Goal: Task Accomplishment & Management: Use online tool/utility

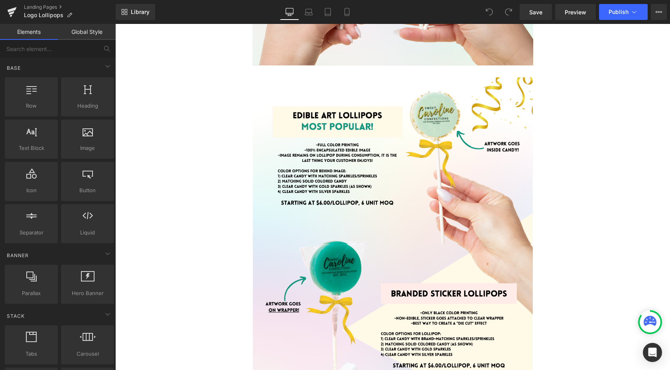
scroll to position [460, 0]
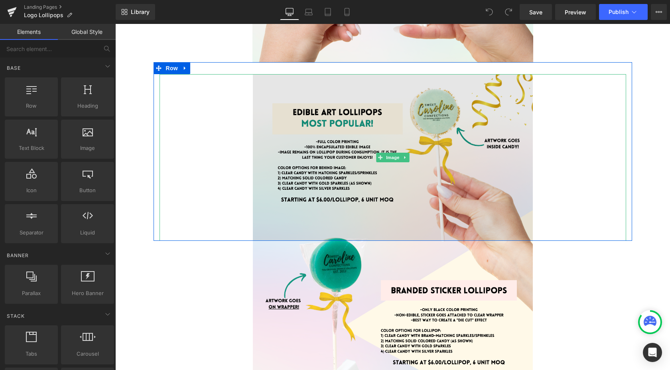
click at [391, 184] on img at bounding box center [393, 157] width 280 height 167
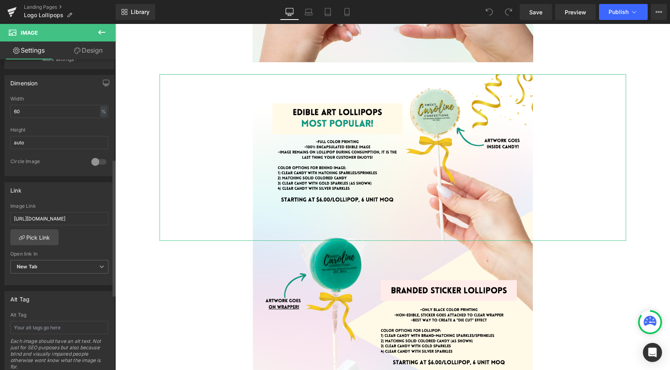
scroll to position [228, 0]
click at [37, 237] on link "Pick Link" at bounding box center [34, 235] width 48 height 16
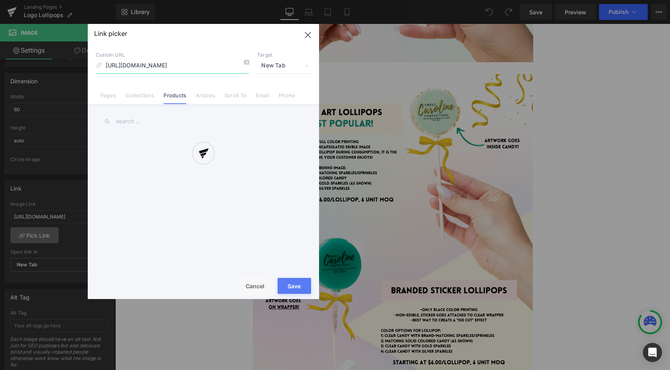
scroll to position [0, 21]
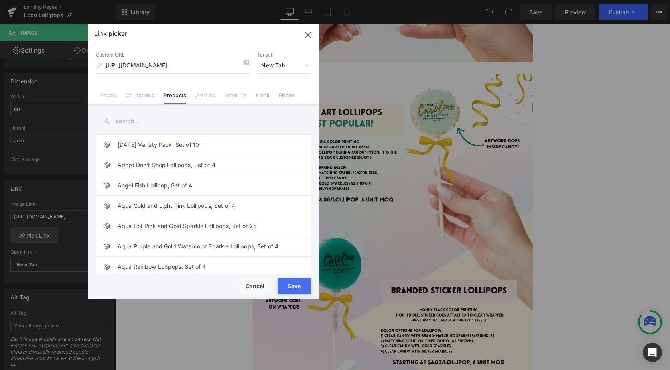
click at [128, 124] on input "text" at bounding box center [203, 121] width 215 height 18
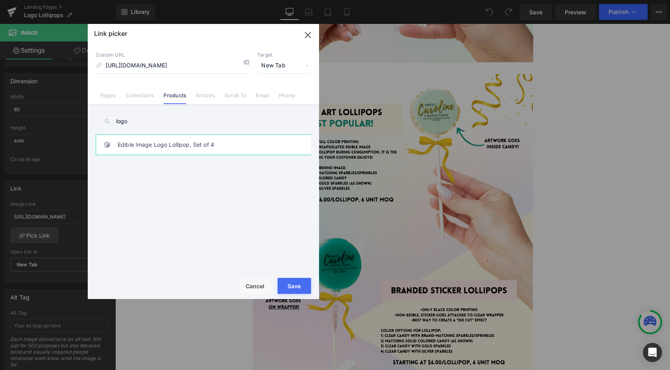
type input "logo"
click at [154, 149] on link "Edible Image Logo Lollipop, Set of 4" at bounding box center [205, 145] width 175 height 20
type input "/products/edible-image-logo-lollipop-set-of-4"
click at [294, 286] on button "Save" at bounding box center [293, 286] width 33 height 16
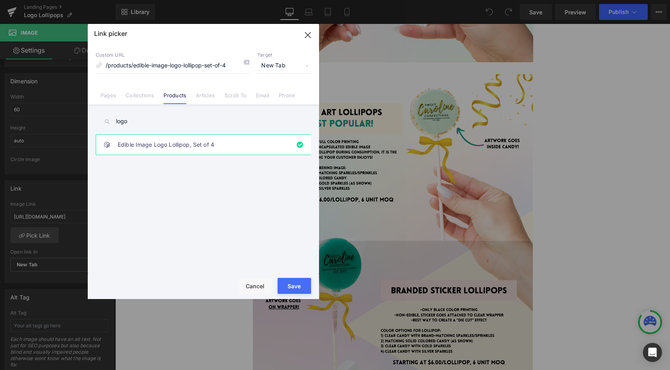
type input "/products/edible-image-logo-lollipop-set-of-4"
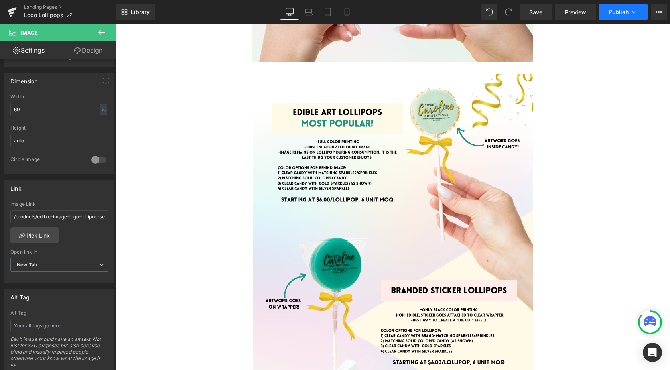
click at [618, 4] on button "Publish" at bounding box center [623, 12] width 49 height 16
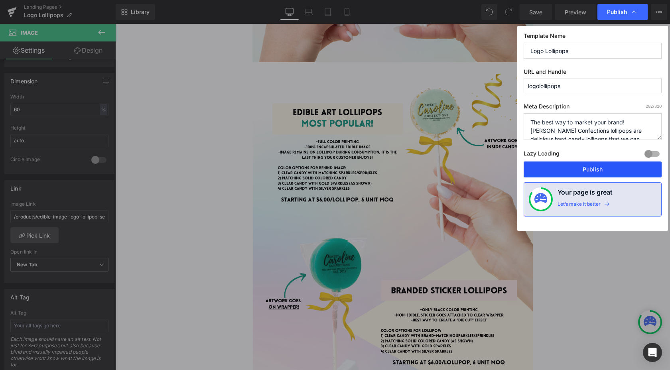
drag, startPoint x: 591, startPoint y: 170, endPoint x: 477, endPoint y: 147, distance: 117.1
click at [591, 170] on button "Publish" at bounding box center [592, 169] width 138 height 16
